Goal: Task Accomplishment & Management: Complete application form

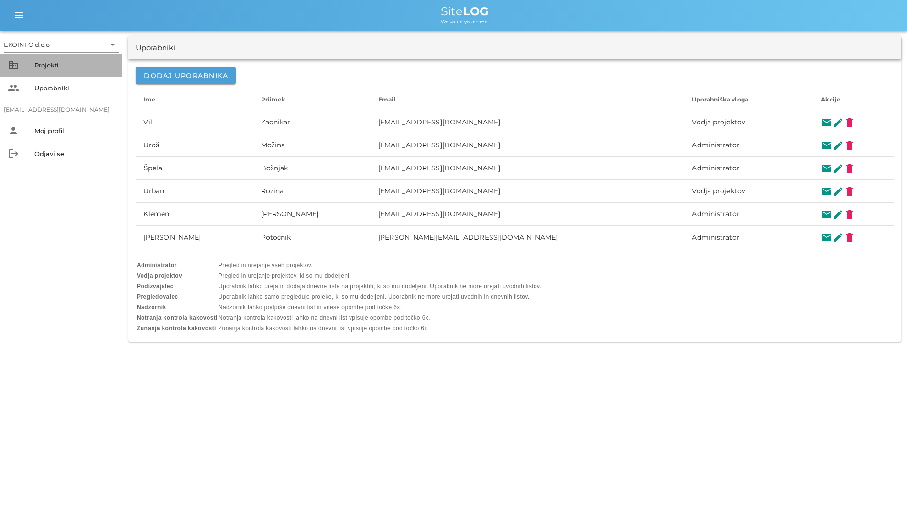
click at [72, 67] on div "Projekti" at bounding box center [74, 65] width 80 height 8
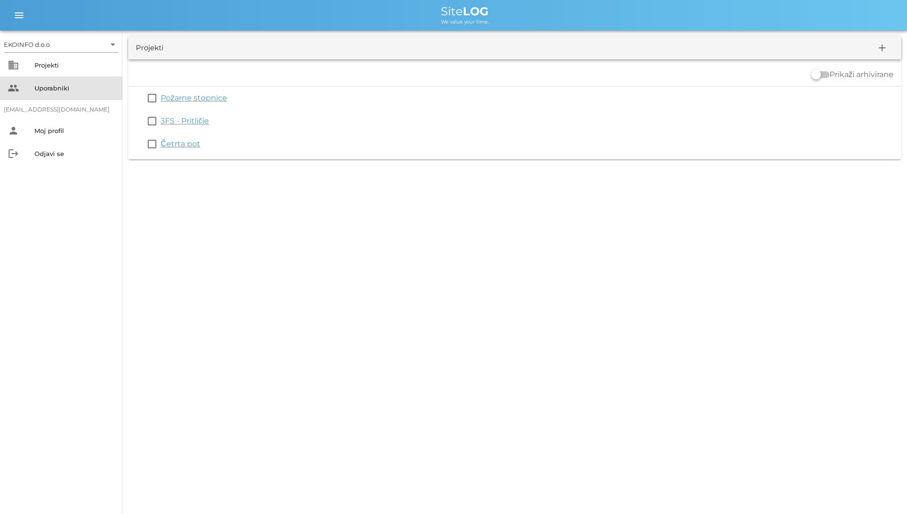
click at [65, 87] on div "Uporabniki" at bounding box center [74, 88] width 80 height 8
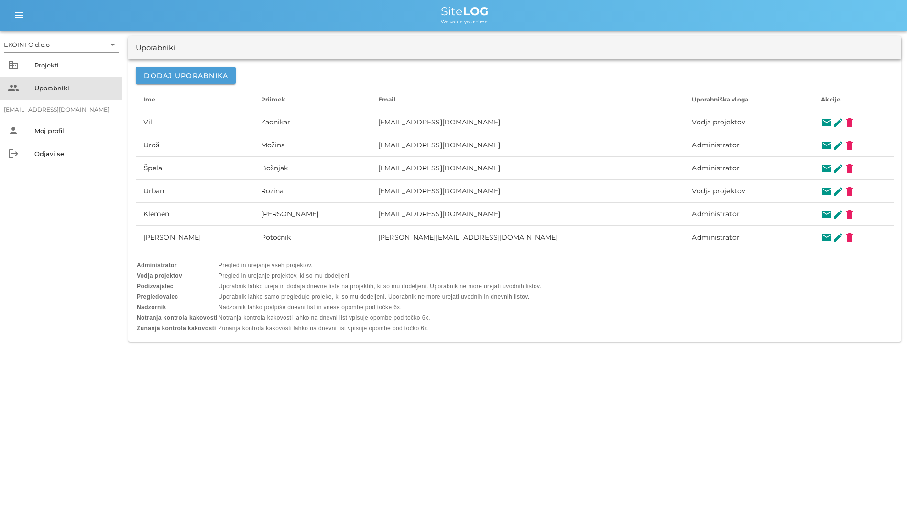
click at [63, 77] on div "people Uporabniki" at bounding box center [61, 88] width 122 height 23
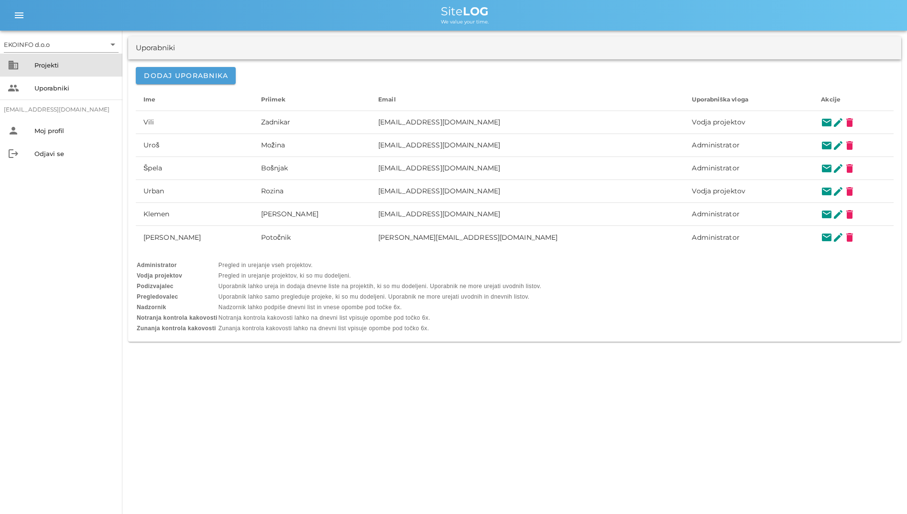
click at [64, 66] on div "Projekti" at bounding box center [74, 65] width 80 height 8
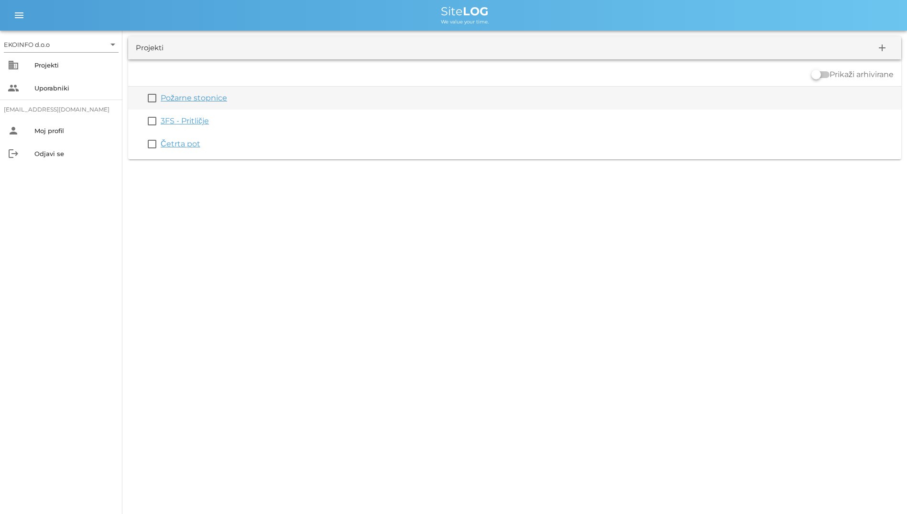
click at [188, 100] on link "Požarne stopnice" at bounding box center [194, 97] width 66 height 9
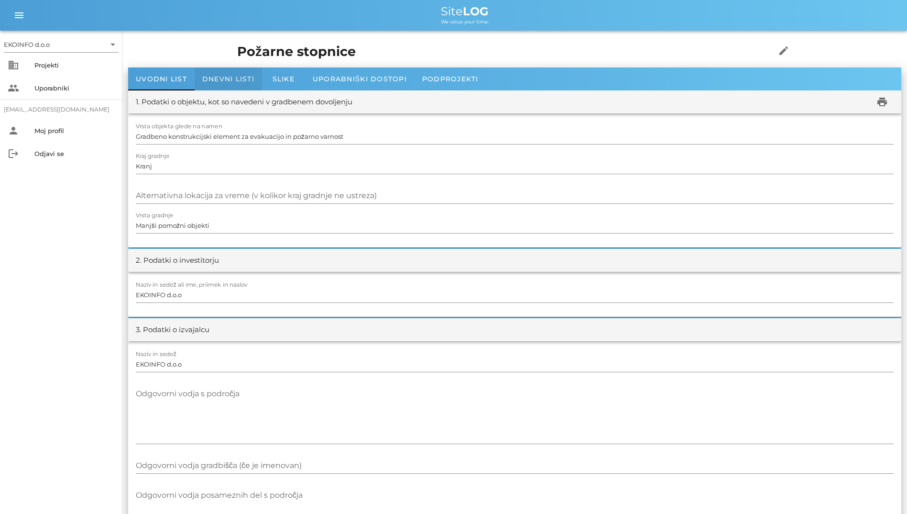
click at [195, 71] on div "Dnevni listi" at bounding box center [228, 78] width 67 height 23
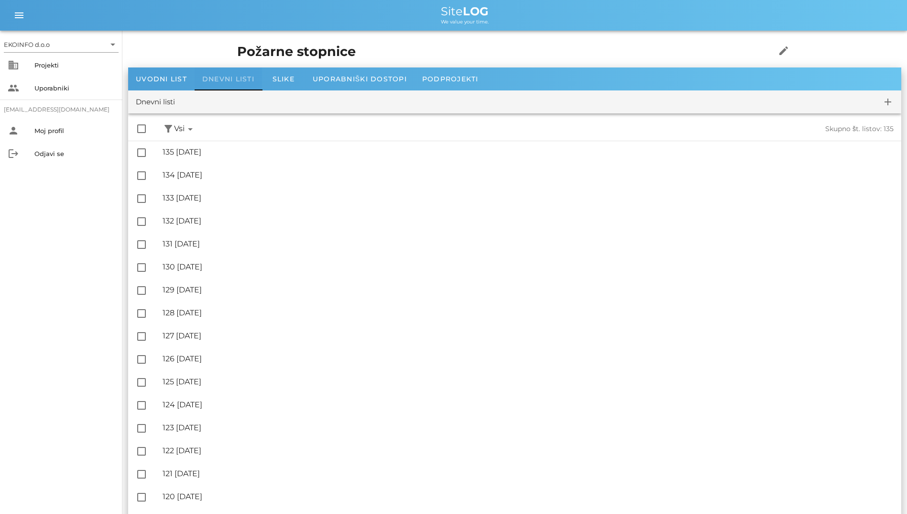
click at [195, 71] on div "Dnevni listi" at bounding box center [228, 78] width 67 height 23
drag, startPoint x: 195, startPoint y: 71, endPoint x: 318, endPoint y: 74, distance: 122.5
click at [318, 74] on div "Uvodni list Dnevni listi Slike Uporabniški dostopi Podprojekti" at bounding box center [515, 78] width 774 height 23
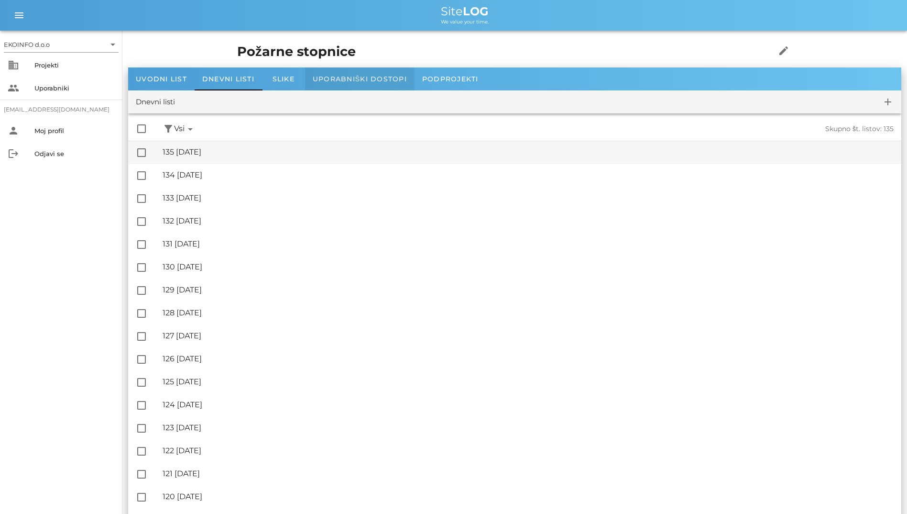
drag, startPoint x: 318, startPoint y: 74, endPoint x: 230, endPoint y: 159, distance: 122.5
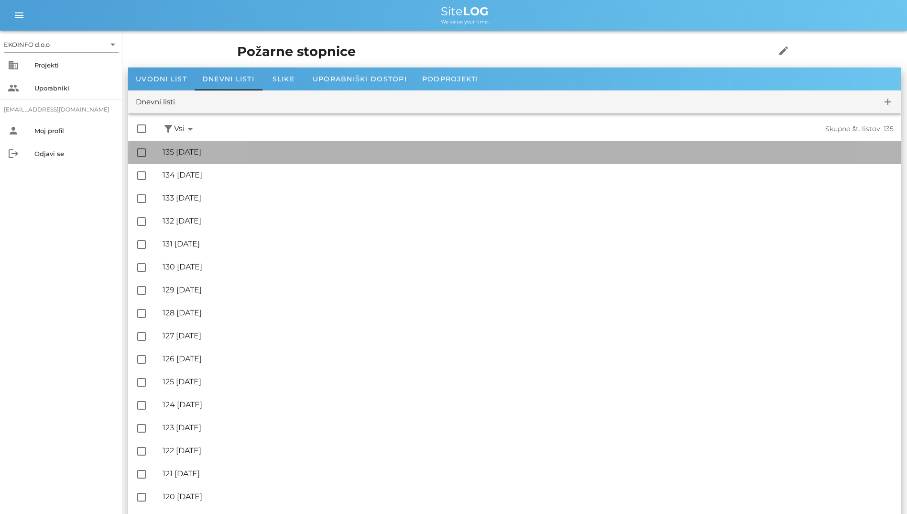
click at [230, 159] on div "🔏 135 [DATE] ✓ Podpisal: Nadzornik ✓ Podpisal: Sestavljalec ✓ Podpisal: Odgovor…" at bounding box center [528, 153] width 731 height 22
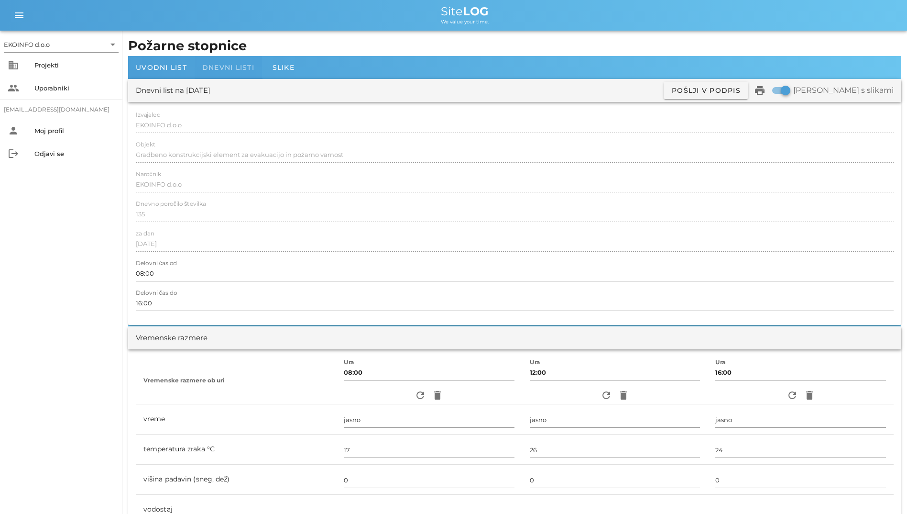
click at [246, 62] on div "Dnevni listi" at bounding box center [228, 67] width 67 height 23
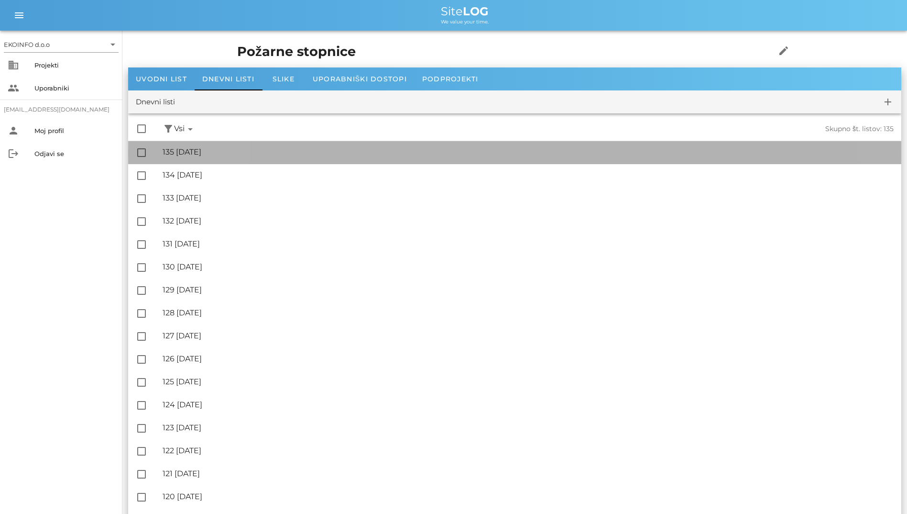
click at [183, 145] on div "🔏 135 [DATE] ✓ Podpisal: Nadzornik ✓ Podpisal: Sestavljalec ✓ Podpisal: Odgovor…" at bounding box center [528, 153] width 731 height 22
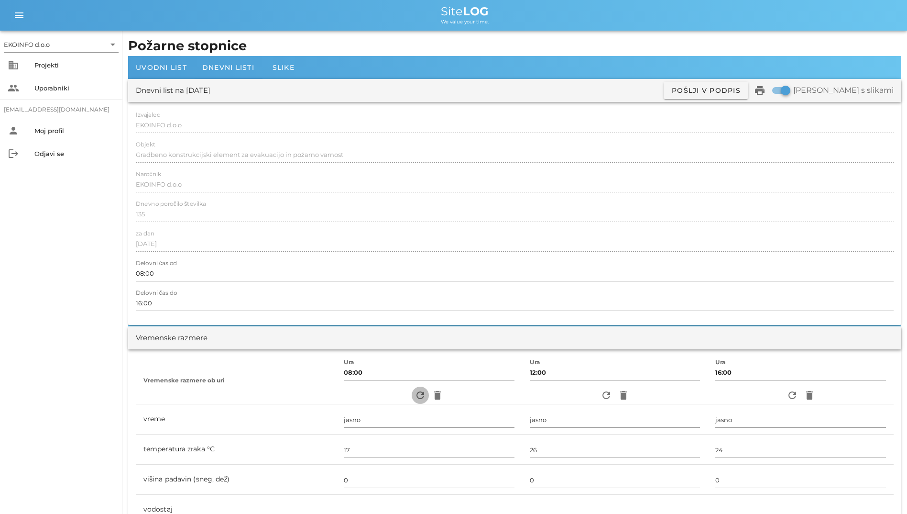
click at [421, 392] on span "refresh" at bounding box center [420, 394] width 17 height 11
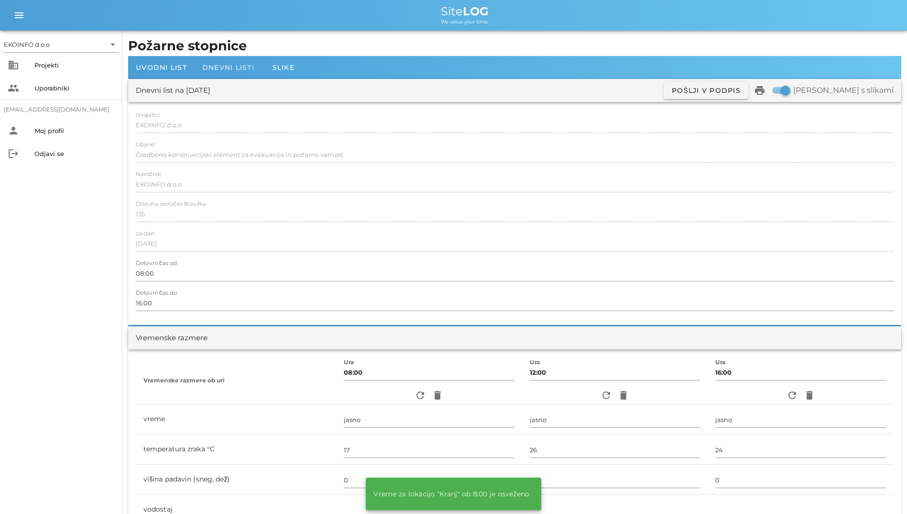
click at [215, 61] on div "Dnevni listi" at bounding box center [228, 67] width 67 height 23
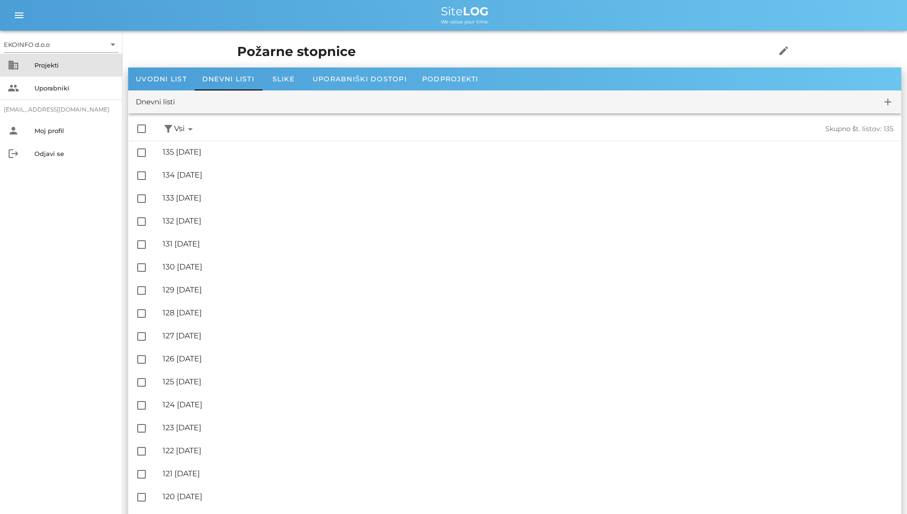
click at [38, 65] on div "Projekti" at bounding box center [74, 65] width 80 height 8
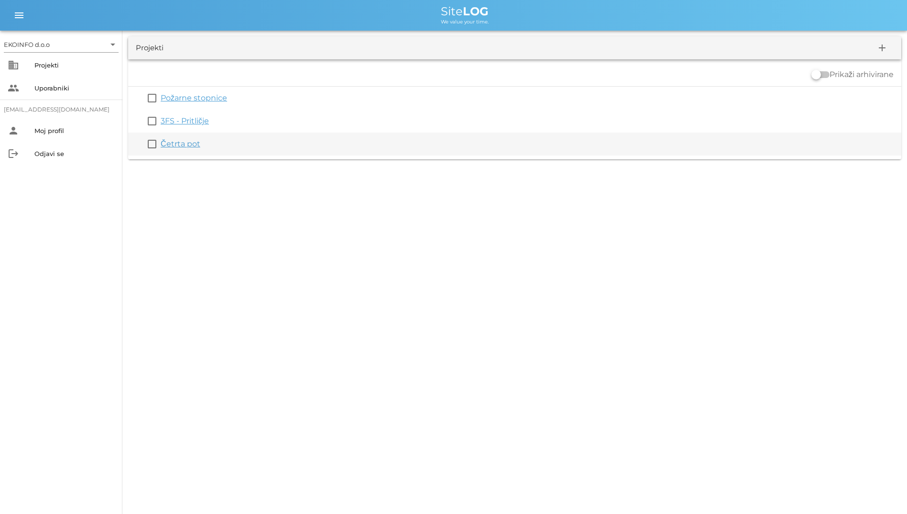
click at [181, 145] on link "Četrta pot" at bounding box center [181, 143] width 40 height 9
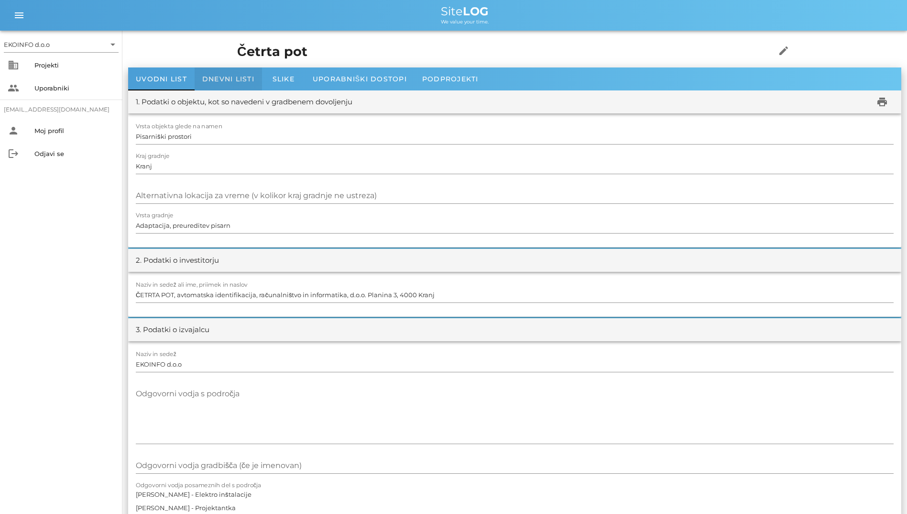
click at [231, 86] on div "Dnevni listi" at bounding box center [228, 78] width 67 height 23
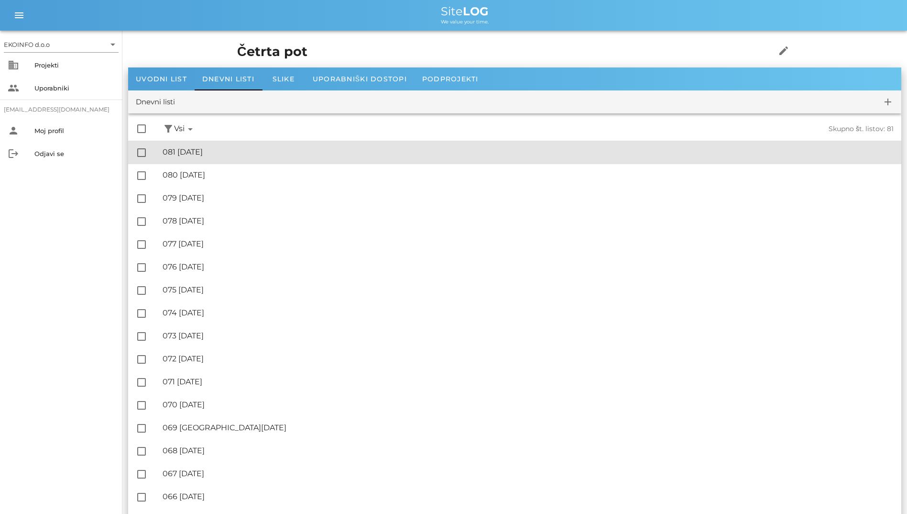
click at [251, 150] on div "🔏 081 [DATE]" at bounding box center [528, 151] width 731 height 9
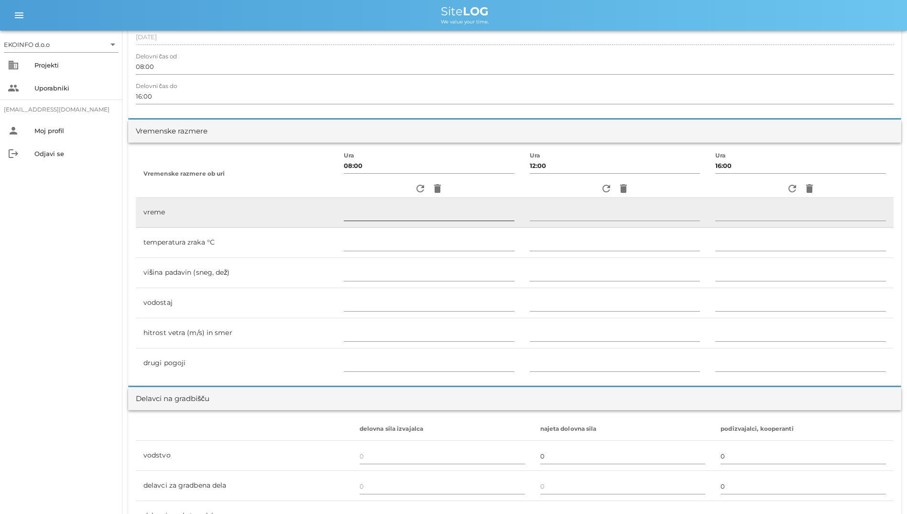
scroll to position [239, 0]
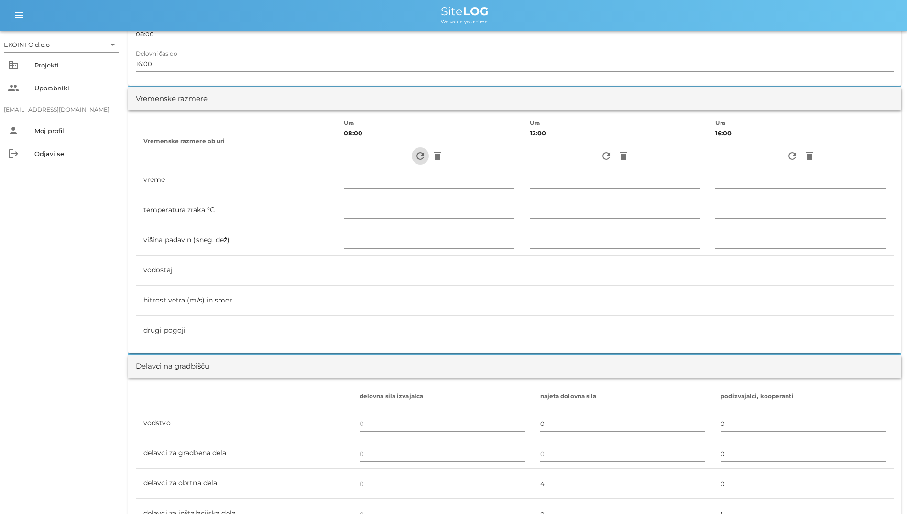
click at [419, 156] on icon "refresh" at bounding box center [420, 155] width 11 height 11
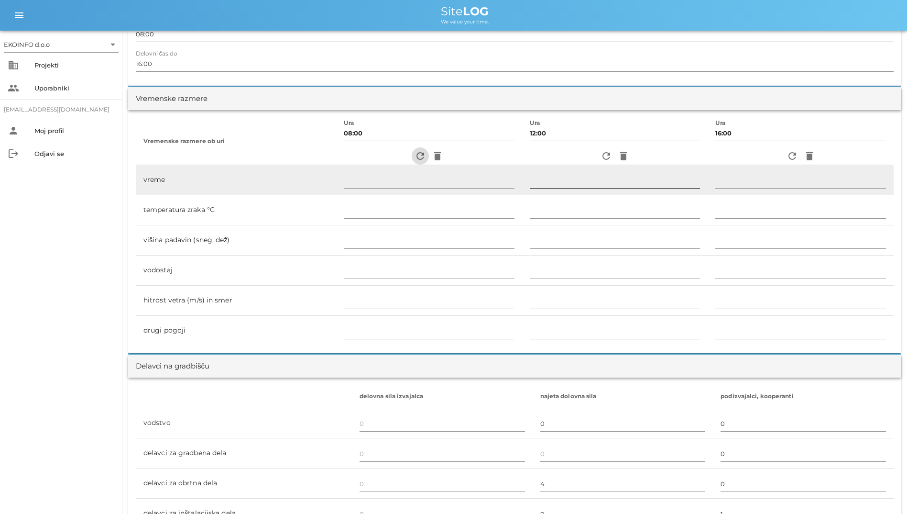
type input "pretežno oblačno"
type input "17"
type input "0"
type input "0.83 m/s šibek J"
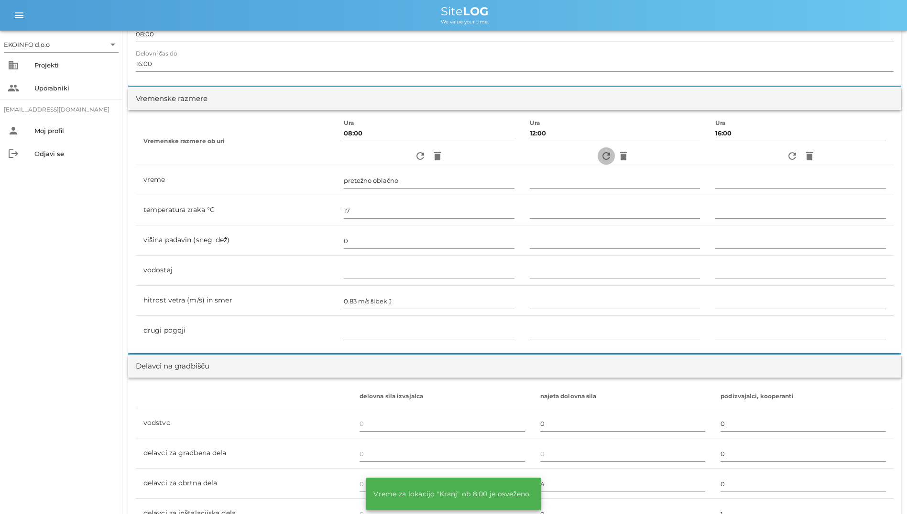
click at [601, 157] on icon "refresh" at bounding box center [606, 155] width 11 height 11
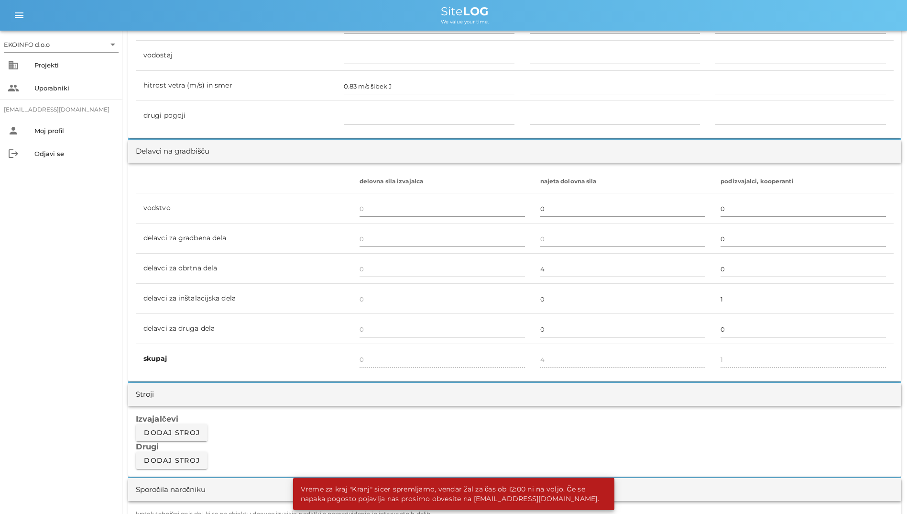
scroll to position [526, 0]
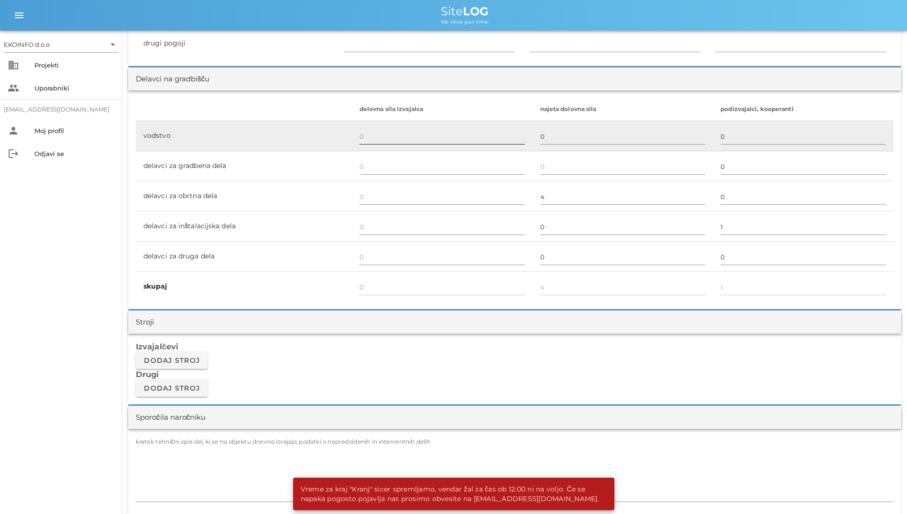
click at [431, 140] on input "text" at bounding box center [443, 136] width 166 height 15
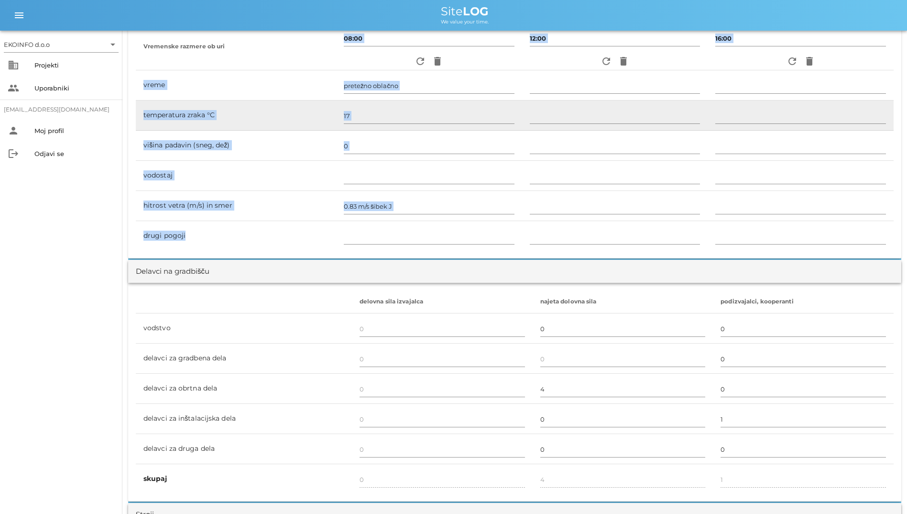
scroll to position [335, 0]
drag, startPoint x: 128, startPoint y: 97, endPoint x: 239, endPoint y: 224, distance: 168.9
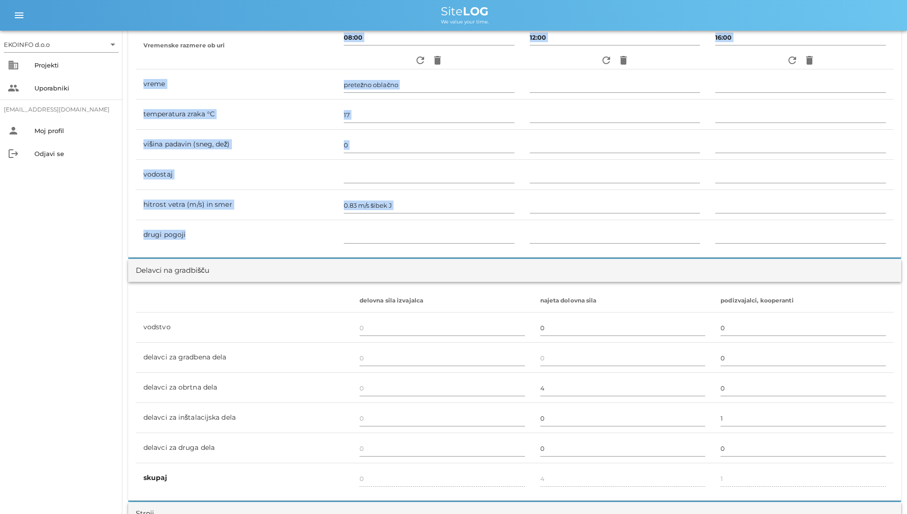
drag, startPoint x: 239, startPoint y: 224, endPoint x: 218, endPoint y: 251, distance: 33.7
click at [218, 251] on div "Vremenske razmere ob uri Ura 08:00 refresh delete Ura 12:00 refresh delete Ura …" at bounding box center [515, 135] width 774 height 243
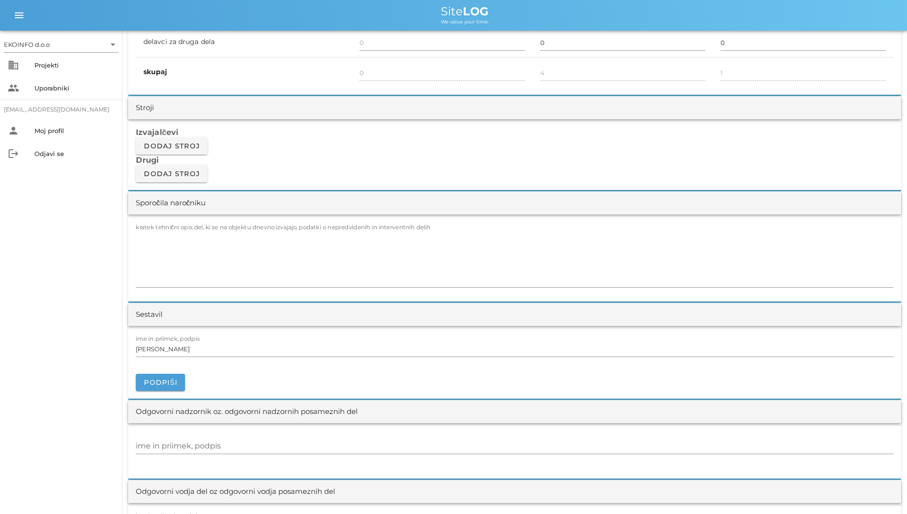
scroll to position [765, 0]
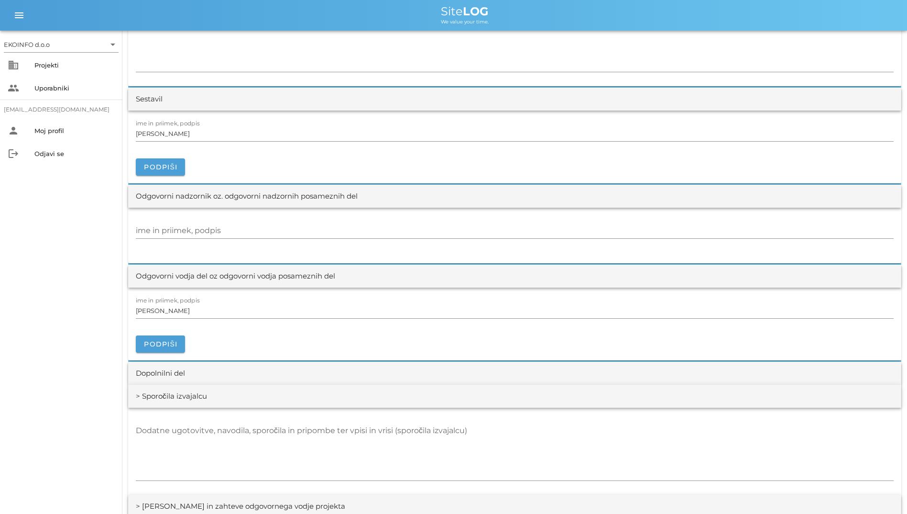
drag, startPoint x: 891, startPoint y: 314, endPoint x: 852, endPoint y: 362, distance: 61.2
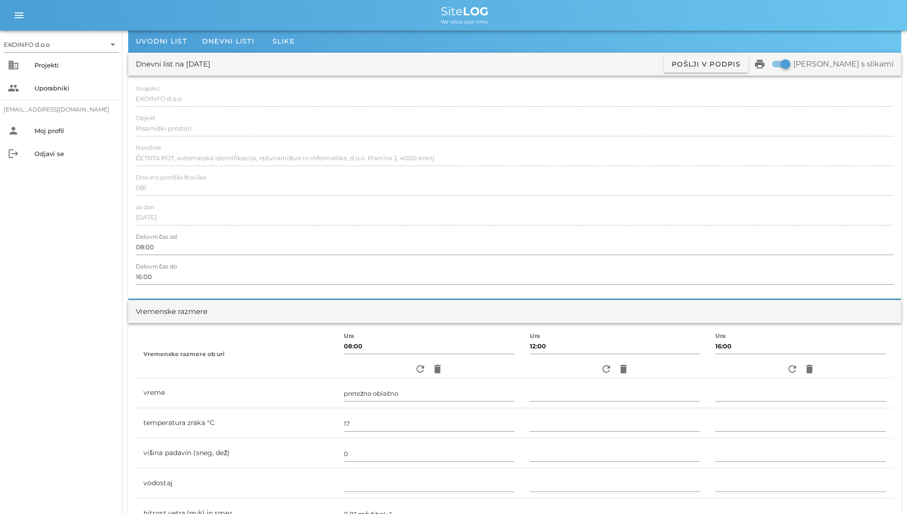
scroll to position [3, 0]
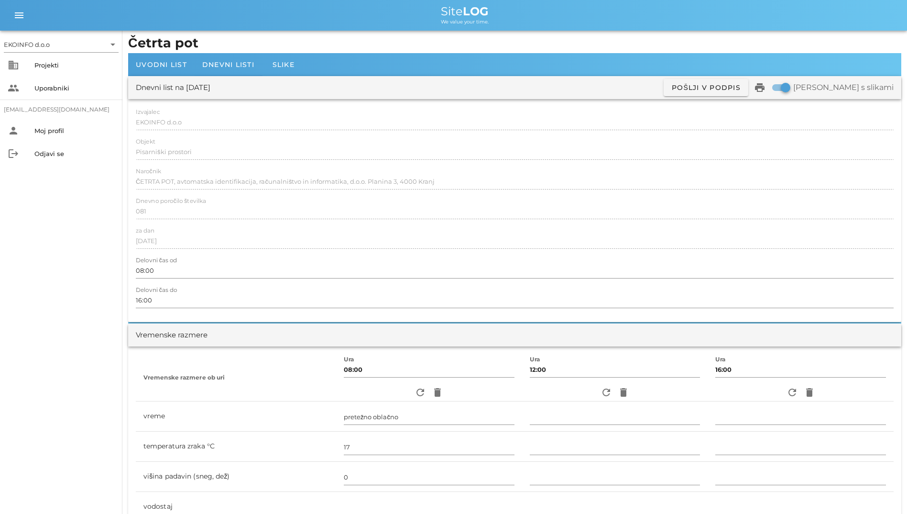
click at [597, 400] on div "refresh delete" at bounding box center [615, 392] width 171 height 17
click at [601, 397] on icon "refresh" at bounding box center [606, 392] width 11 height 11
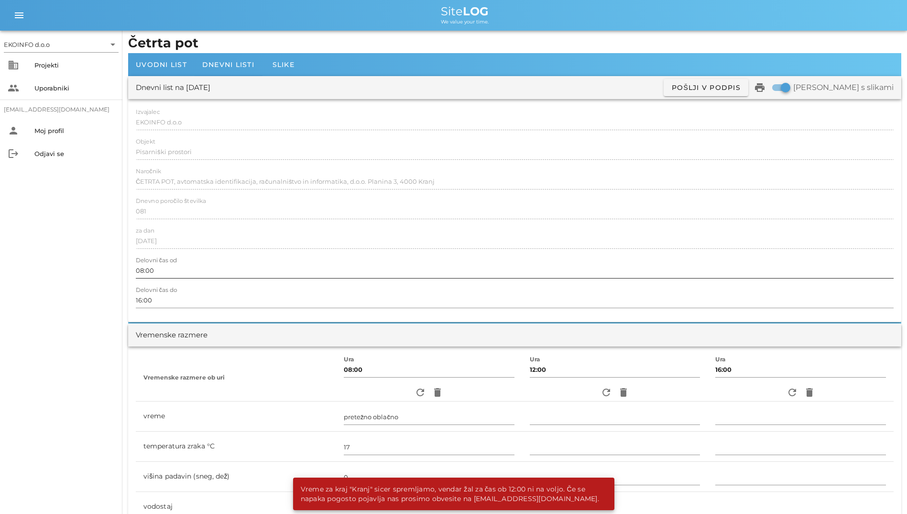
scroll to position [0, 0]
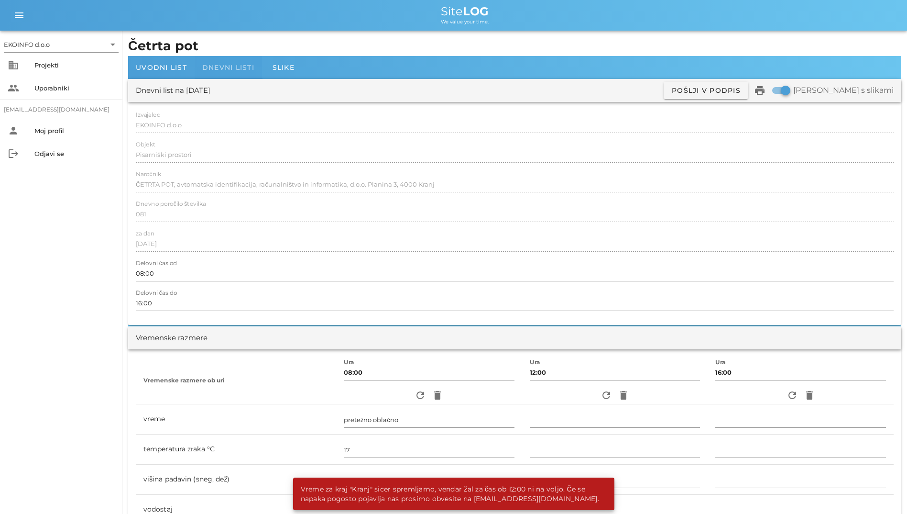
click at [224, 72] on div "Dnevni listi" at bounding box center [228, 67] width 67 height 23
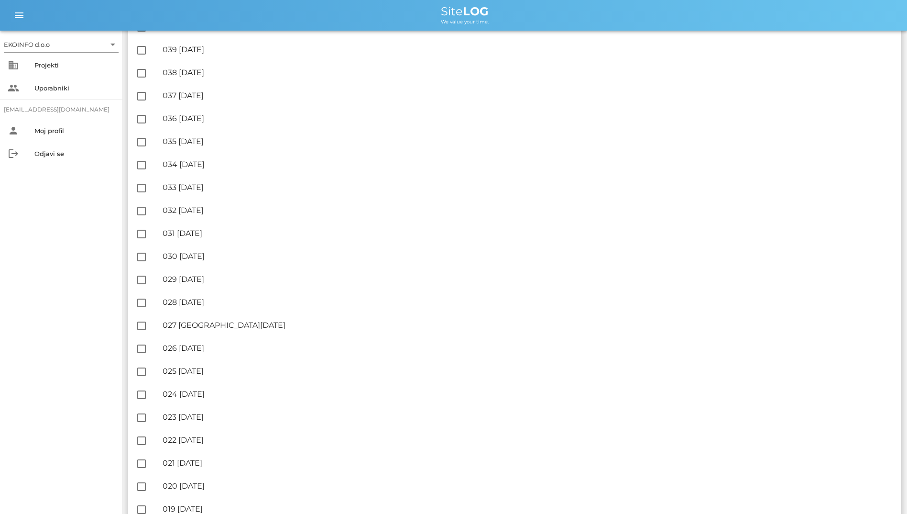
scroll to position [1497, 0]
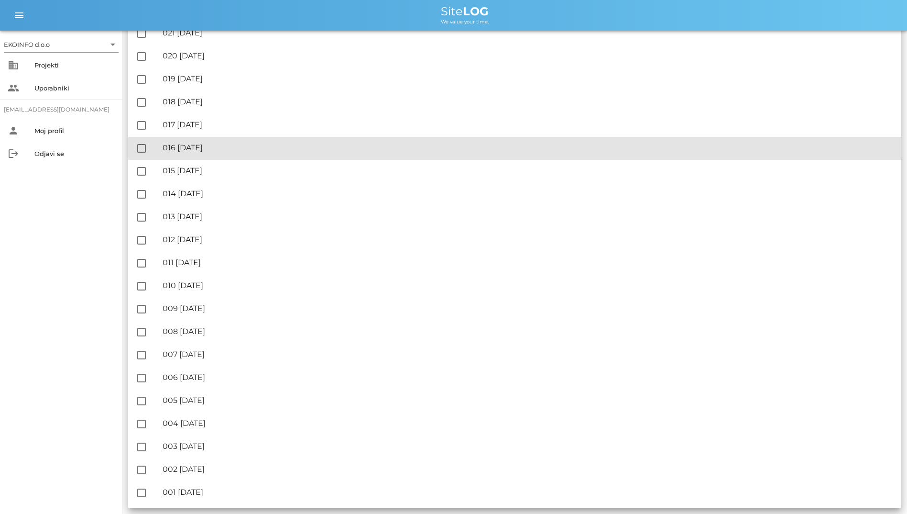
click at [212, 159] on div "🔏 016 [DATE] ✓ Podpisal: Nadzornik ✓ Podpisal: Sestavljalec ✓ Podpisal: Odgovor…" at bounding box center [528, 148] width 731 height 22
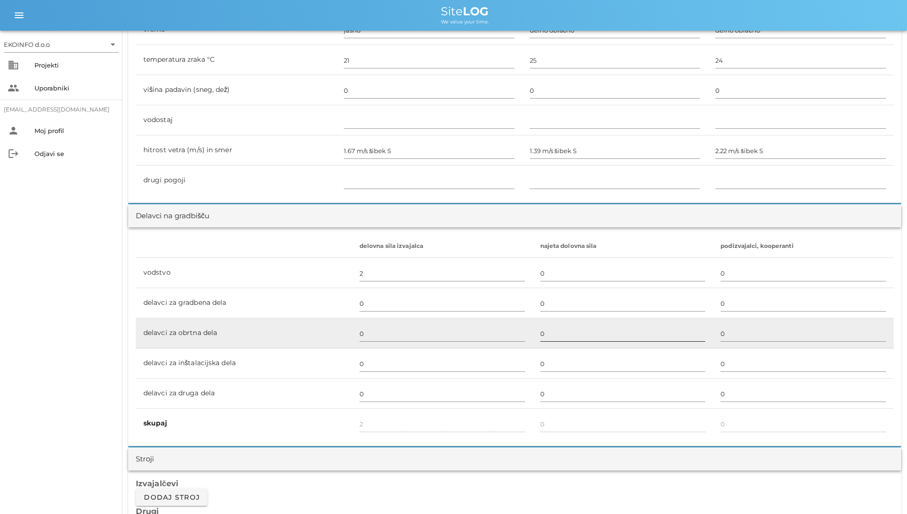
scroll to position [239, 0]
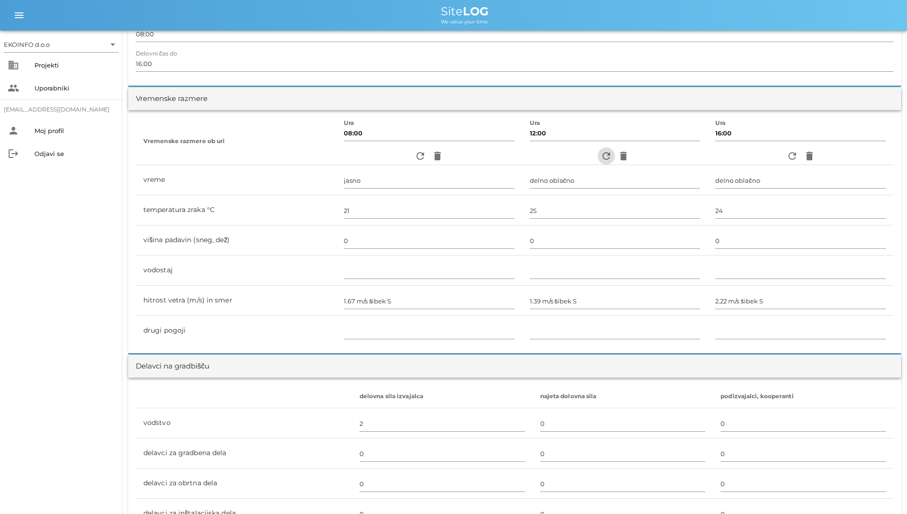
click at [601, 156] on icon "refresh" at bounding box center [606, 155] width 11 height 11
type input "23"
type input "3.33 m/s šibek S"
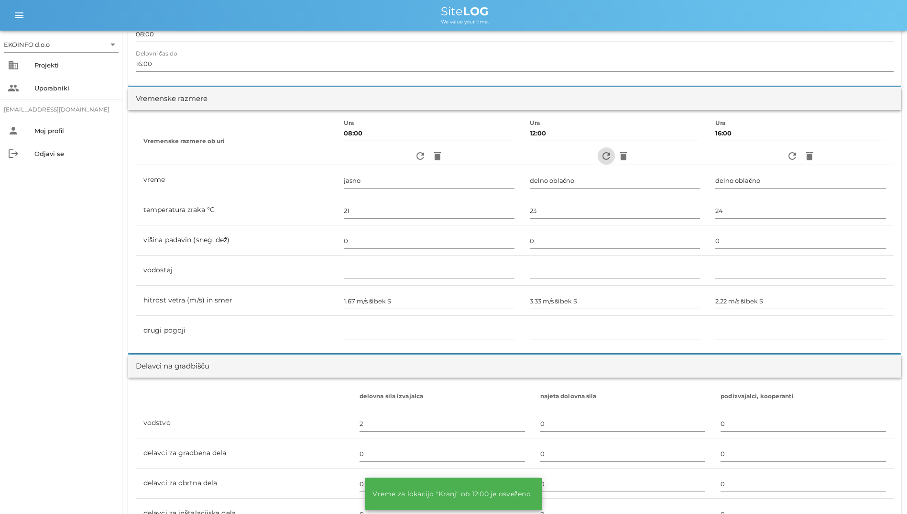
click at [601, 156] on icon "refresh" at bounding box center [606, 155] width 11 height 11
click at [793, 150] on icon "refresh" at bounding box center [792, 155] width 11 height 11
type input "pretežno oblačno"
type input "23"
type input "4.72 m/s šibek S"
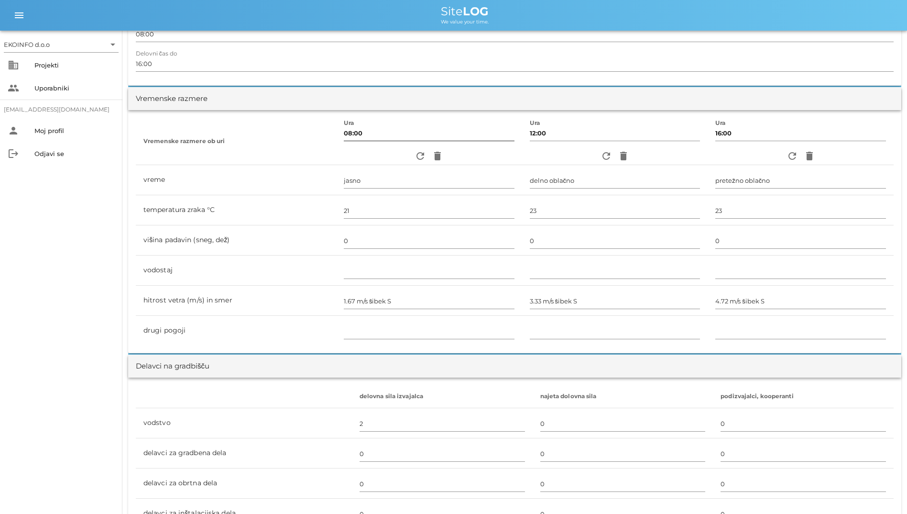
click at [411, 129] on input "08:00" at bounding box center [429, 132] width 171 height 15
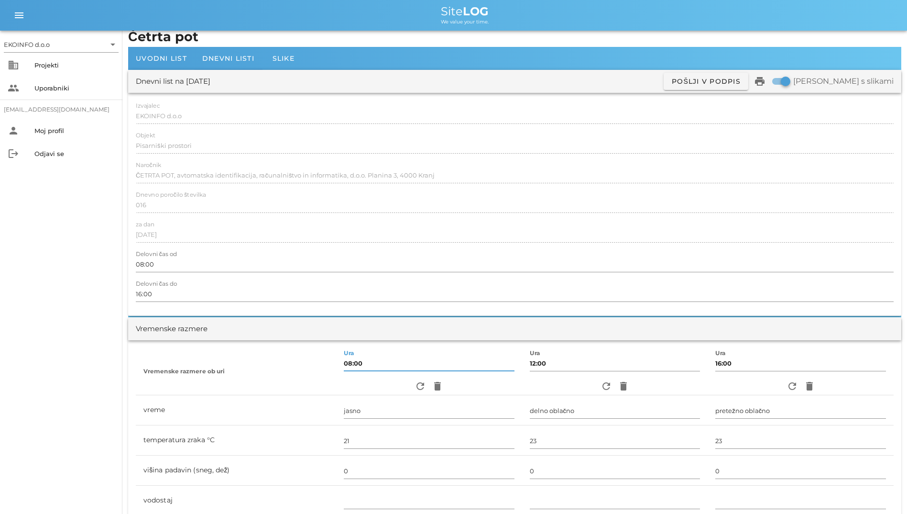
scroll to position [0, 0]
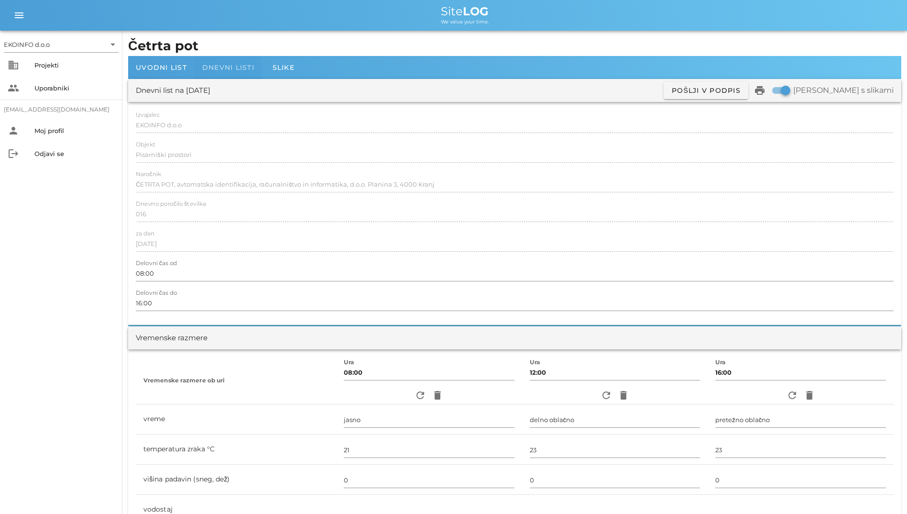
click at [247, 60] on div "Dnevni listi" at bounding box center [228, 67] width 67 height 23
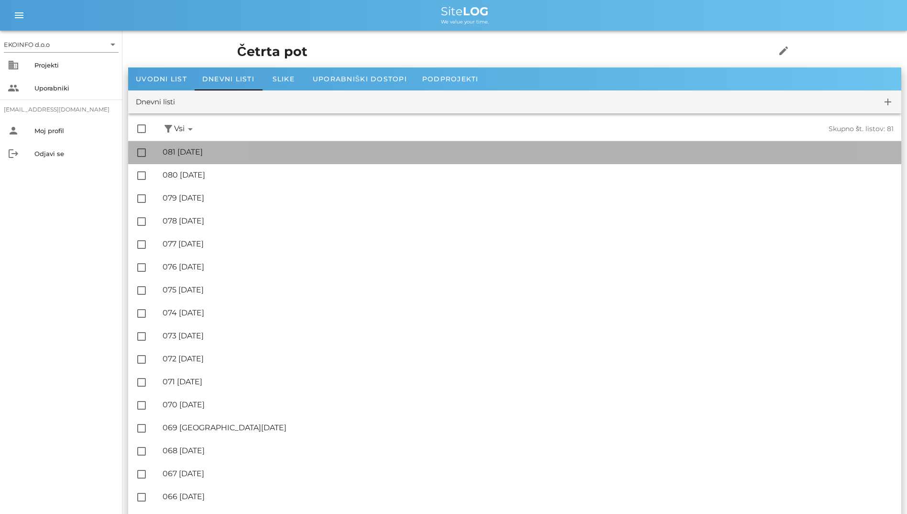
click at [288, 153] on div "🔏 081 [DATE]" at bounding box center [528, 151] width 731 height 9
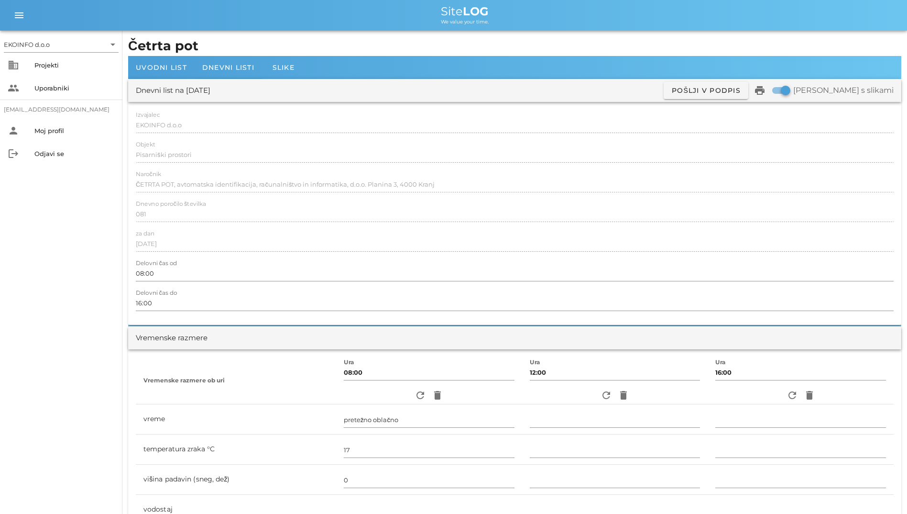
click at [154, 85] on div "Dnevni list na [DATE] ✓ Podpisan Pošlji v podpis print Natisni s slikami Izvaja…" at bounding box center [515, 202] width 774 height 246
click at [242, 69] on span "Dnevni listi" at bounding box center [228, 67] width 52 height 9
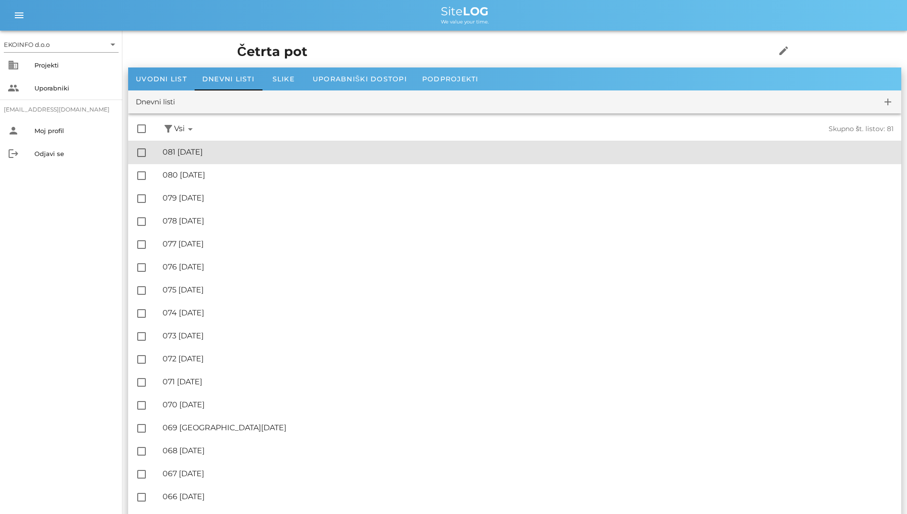
click at [256, 153] on div "🔏 081 [DATE]" at bounding box center [528, 151] width 731 height 9
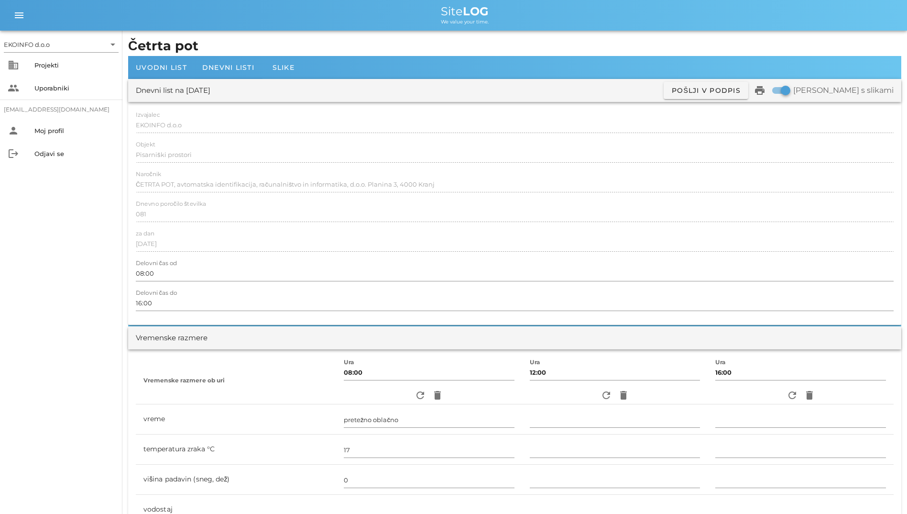
click at [315, 259] on div "Izvajalec EKOINFO d.o.o Objekt Pisarniški prostori Naročnik ČETRTA POT, avtomat…" at bounding box center [515, 213] width 774 height 223
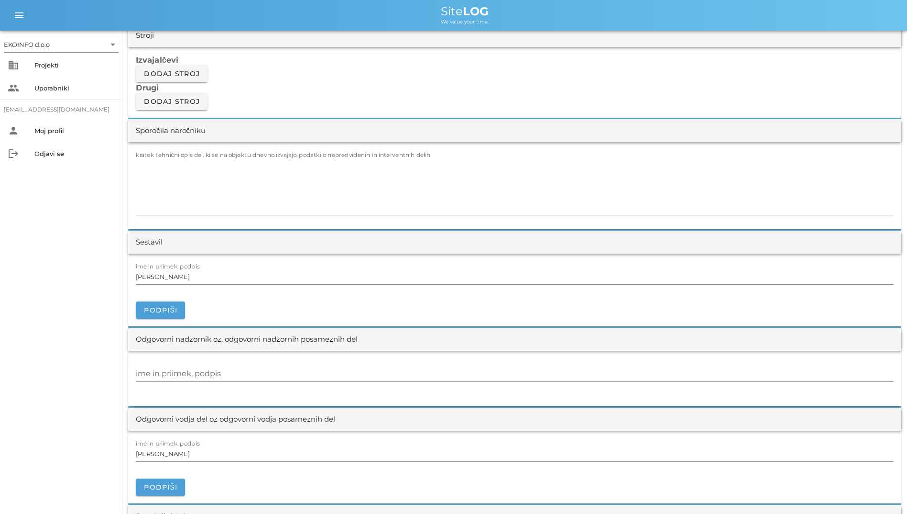
scroll to position [813, 0]
